Goal: Task Accomplishment & Management: Use online tool/utility

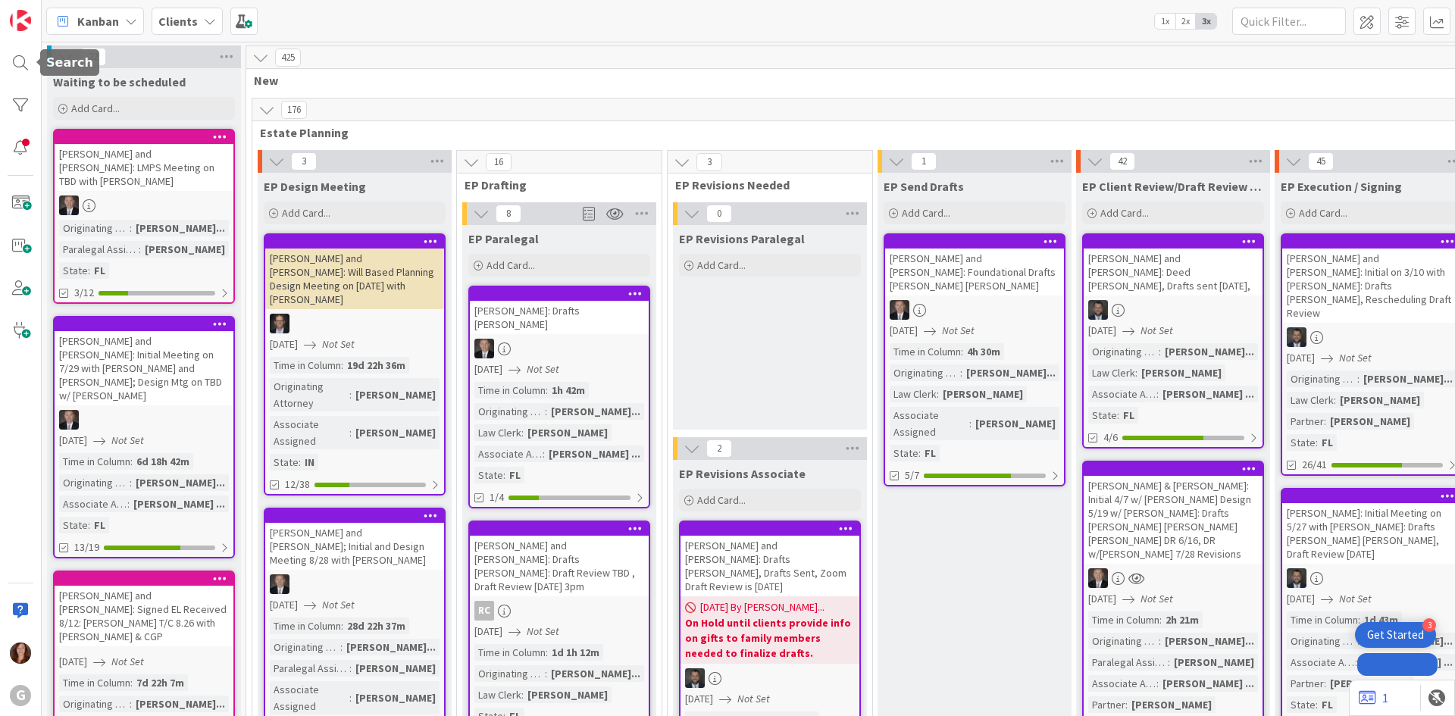
click at [15, 67] on div at bounding box center [20, 63] width 30 height 30
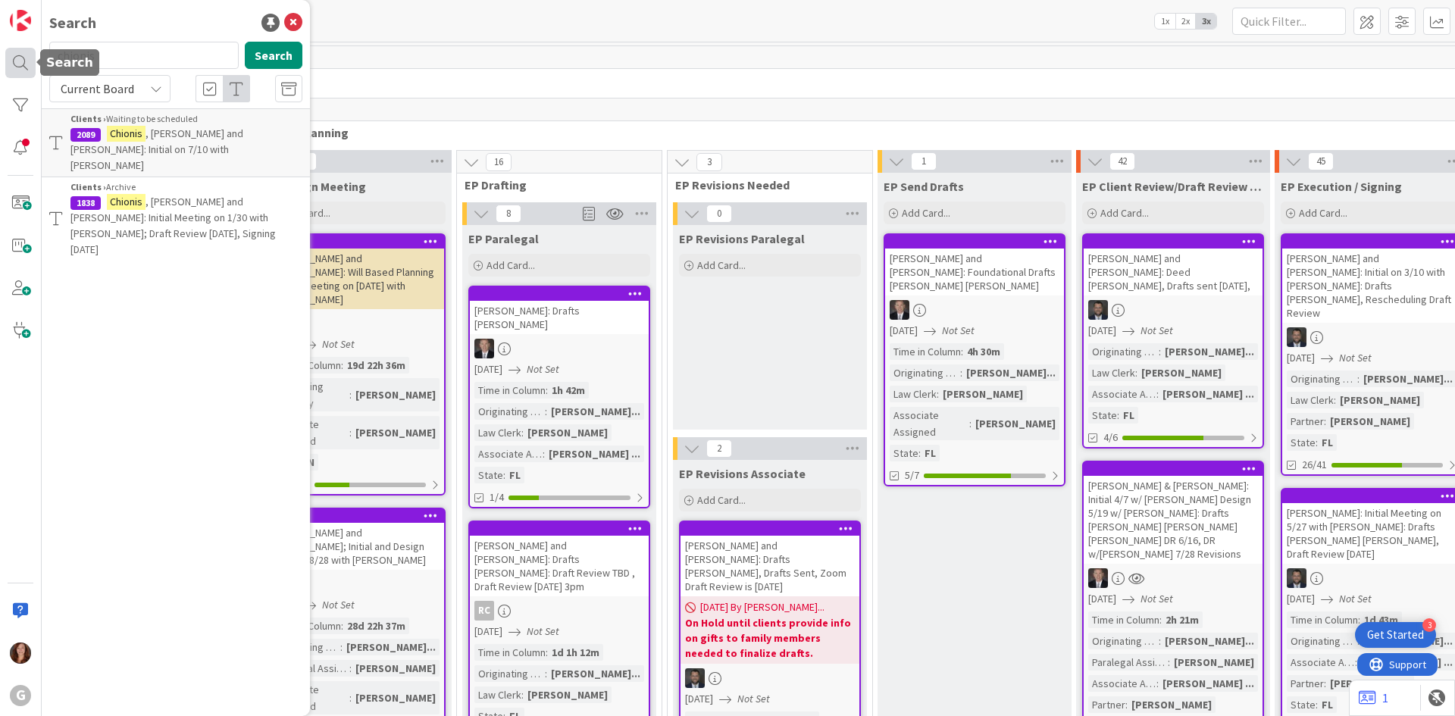
drag, startPoint x: 109, startPoint y: 64, endPoint x: 17, endPoint y: 58, distance: 92.7
click at [17, 58] on div "G Search chionis Search Current Board Clients › Waiting to be scheduled 2089 [P…" at bounding box center [21, 358] width 42 height 716
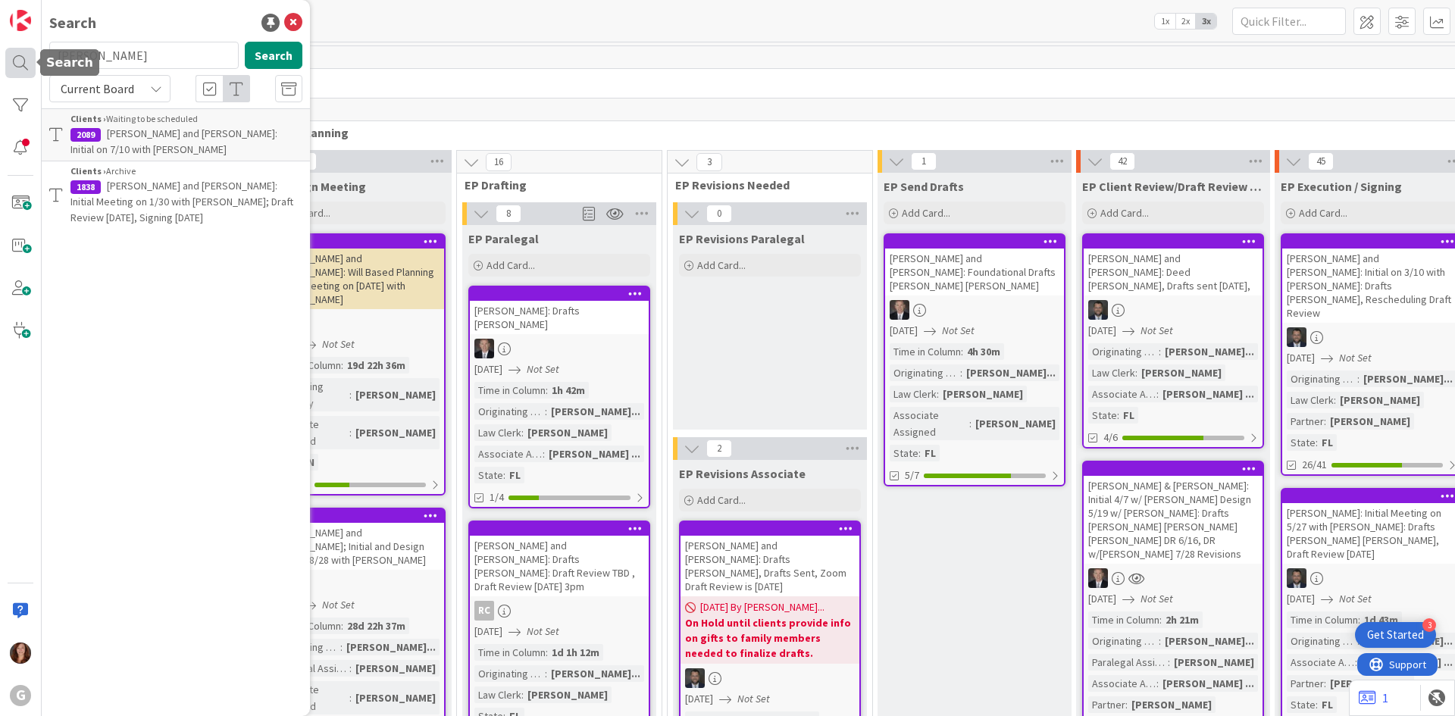
type input "[PERSON_NAME]"
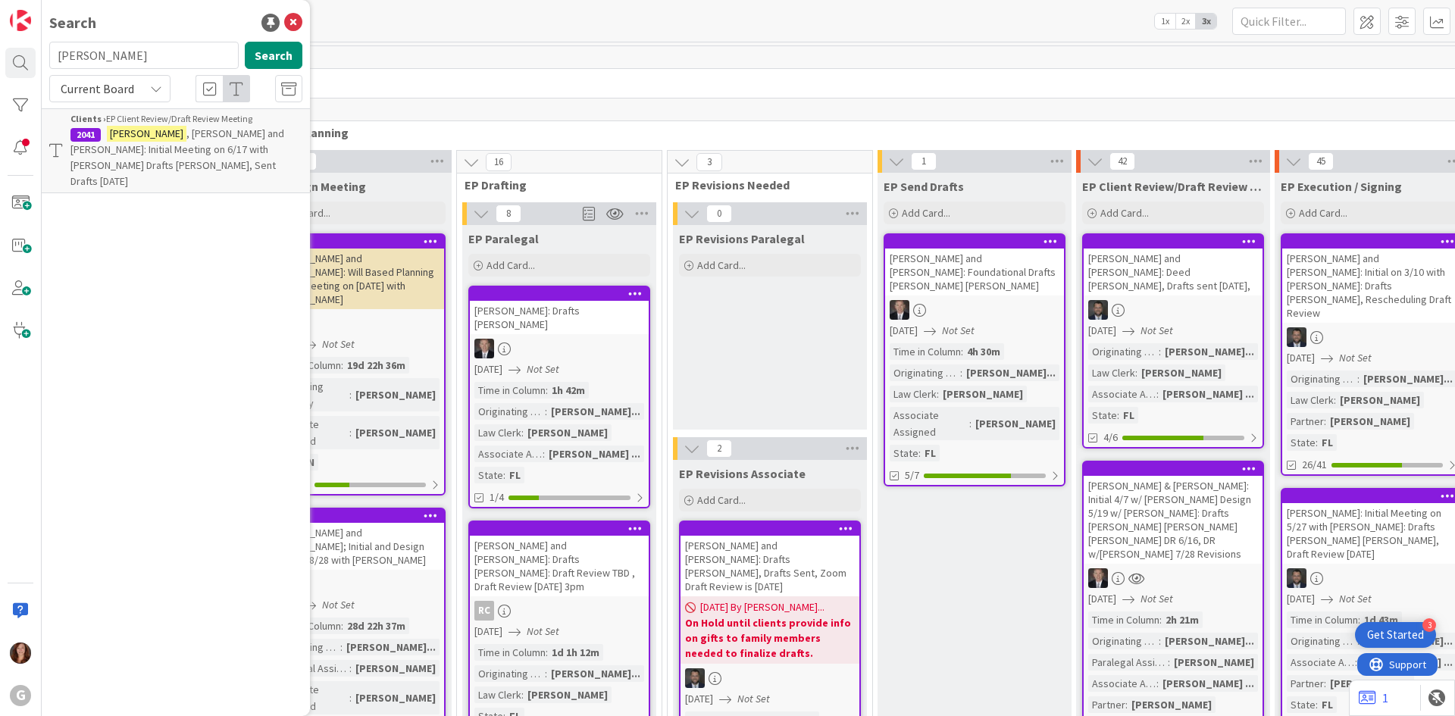
click at [148, 155] on span ", [PERSON_NAME] and [PERSON_NAME]: Initial Meeting on 6/17 with [PERSON_NAME] D…" at bounding box center [177, 157] width 214 height 61
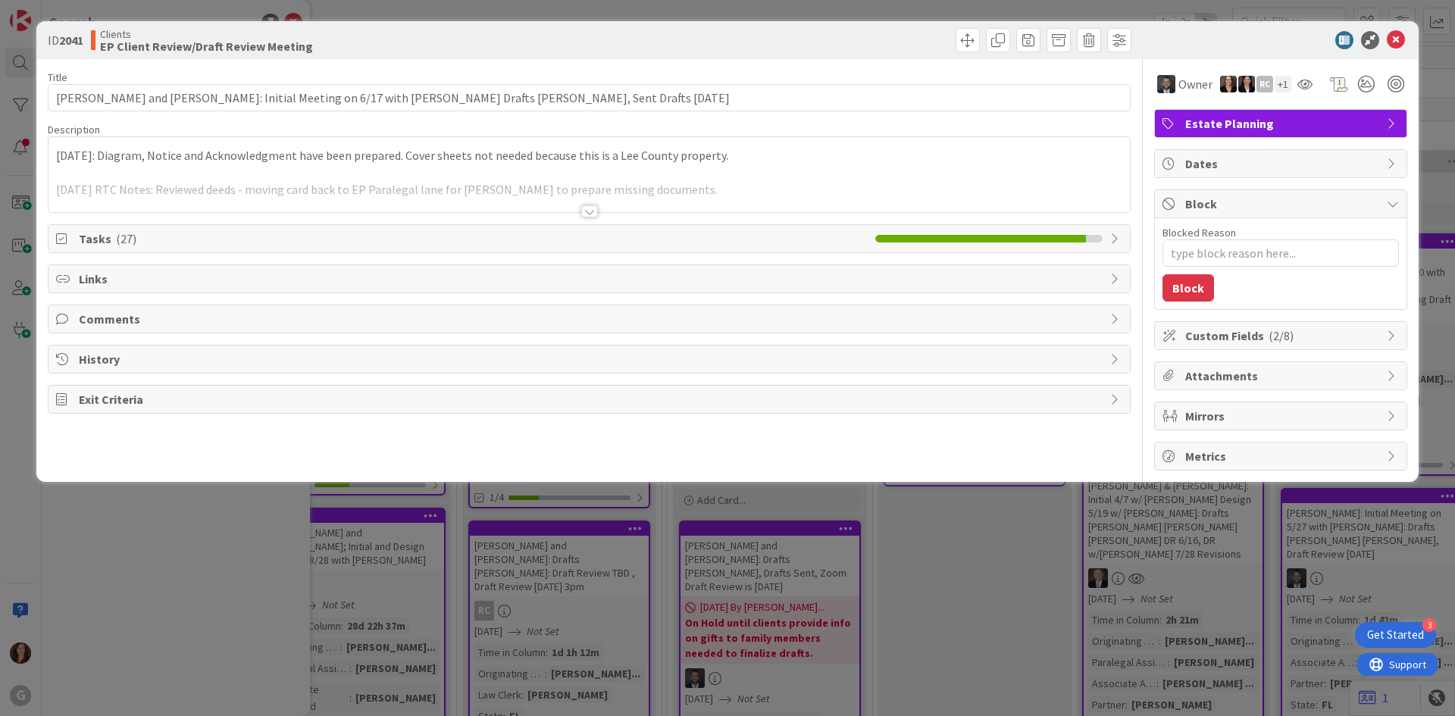
type textarea "x"
click at [486, 180] on div at bounding box center [588, 193] width 1081 height 39
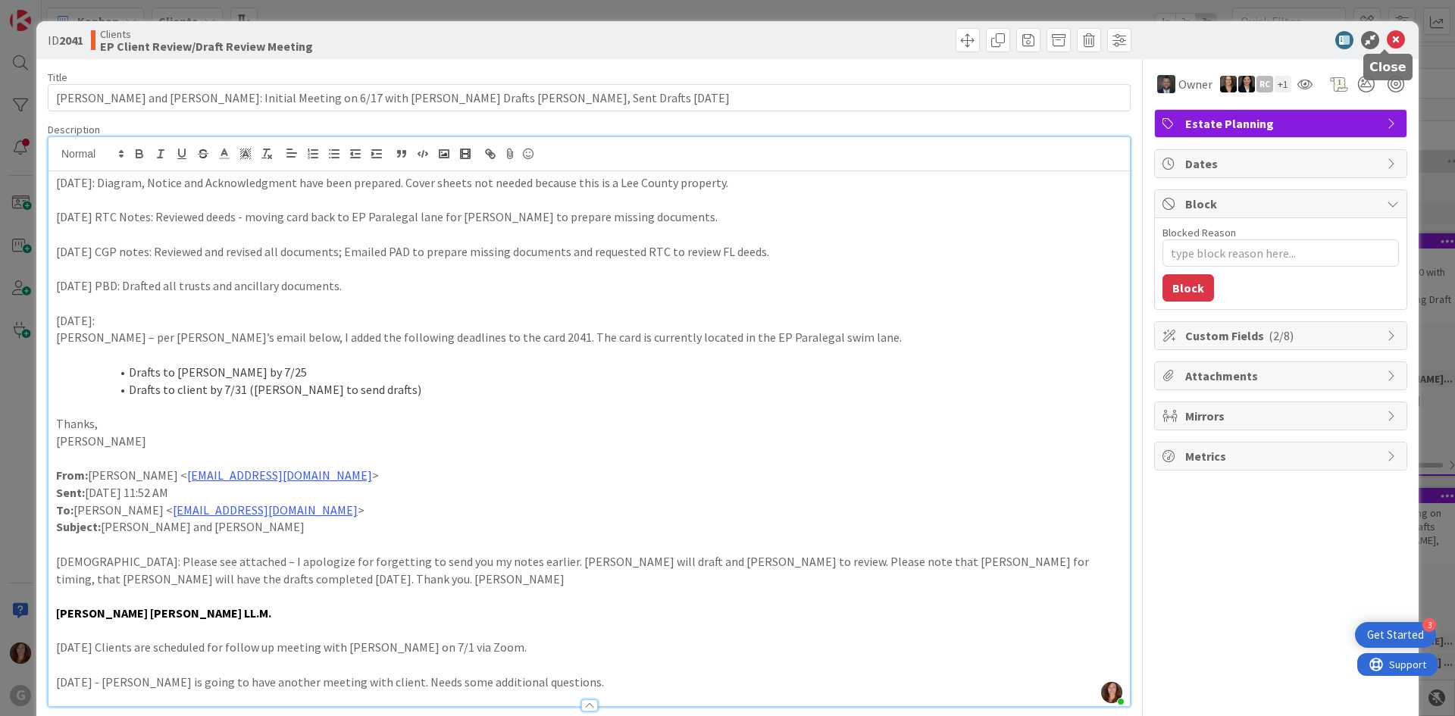
drag, startPoint x: 1386, startPoint y: 41, endPoint x: 1262, endPoint y: 186, distance: 191.3
click at [1387, 41] on icon at bounding box center [1396, 40] width 18 height 18
